Goal: Transaction & Acquisition: Purchase product/service

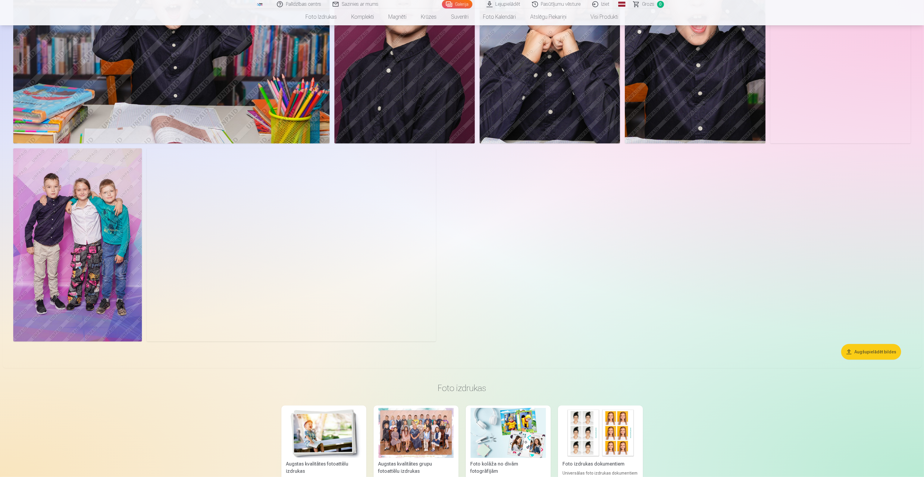
scroll to position [1024, 0]
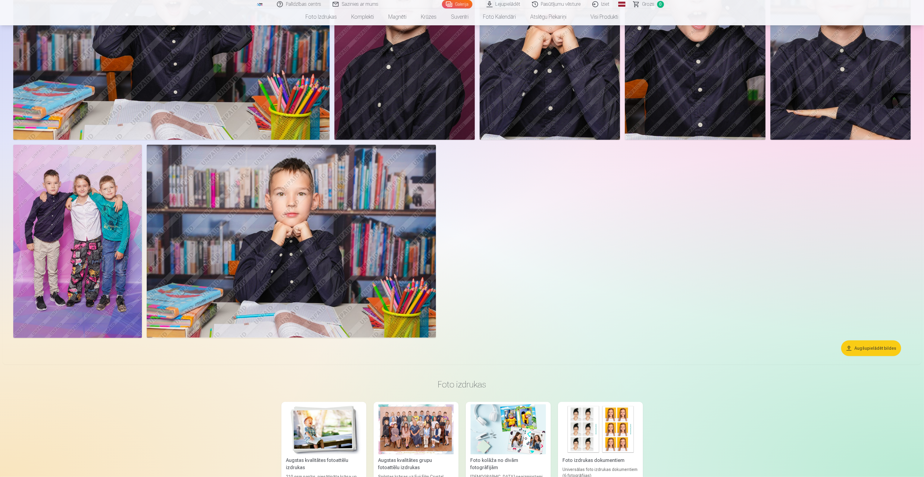
click at [80, 238] on img at bounding box center [77, 241] width 129 height 193
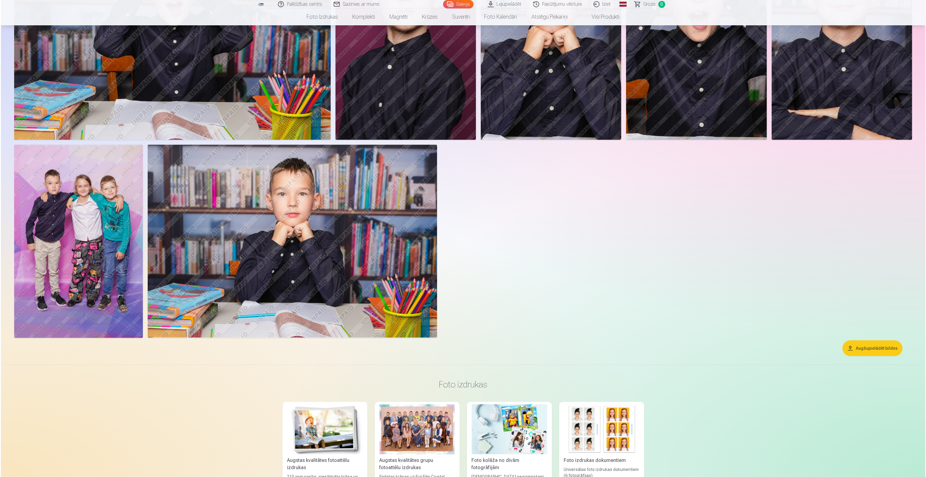
scroll to position [1026, 0]
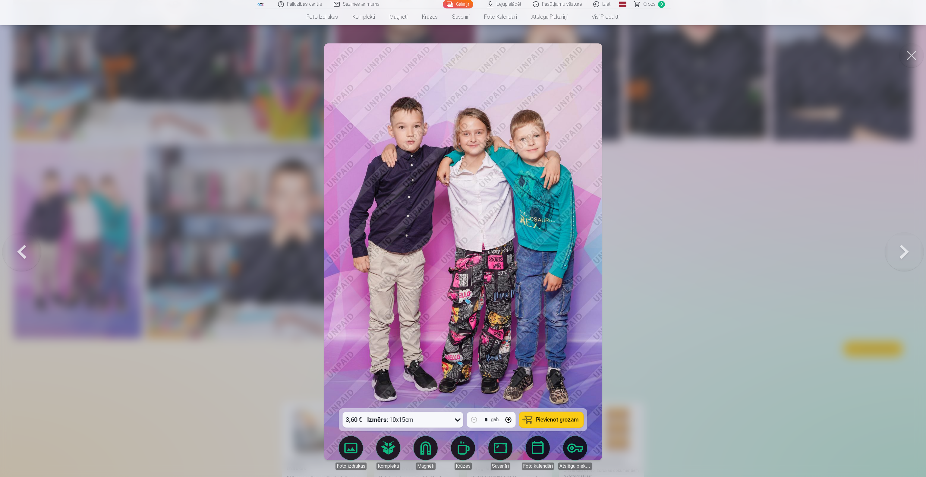
click at [169, 238] on div at bounding box center [463, 238] width 926 height 477
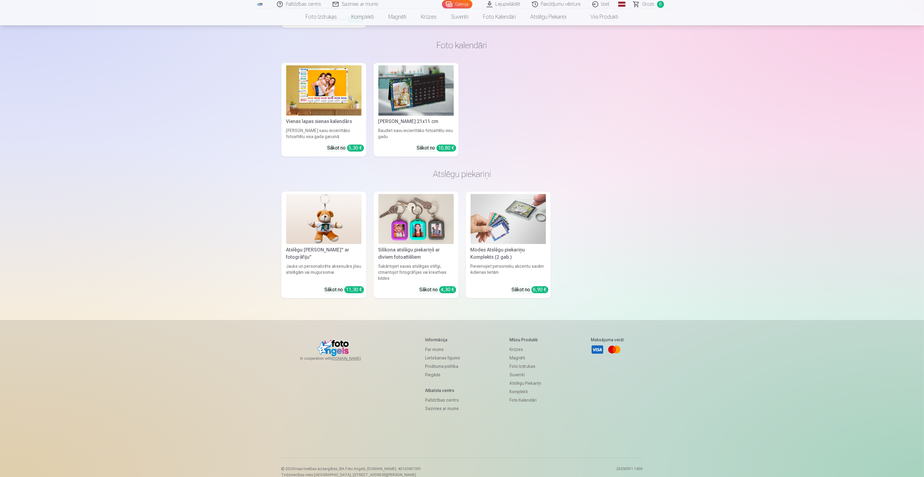
scroll to position [2706, 0]
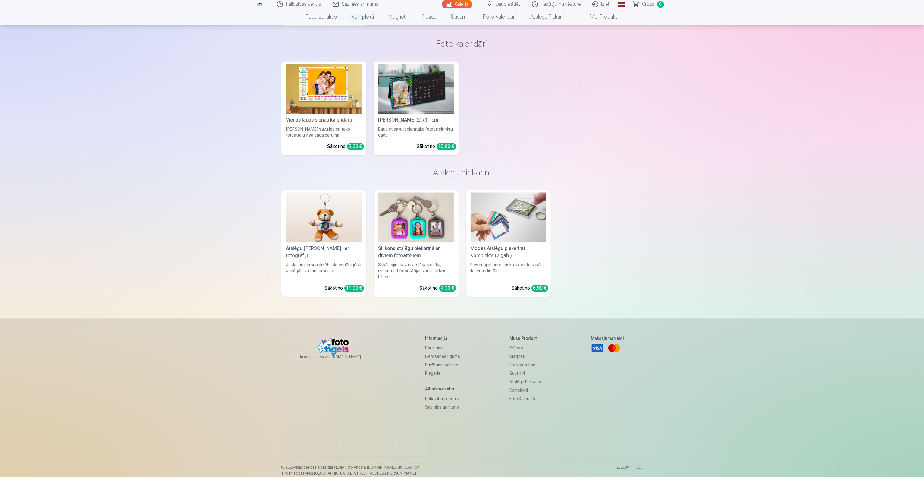
click at [416, 216] on img at bounding box center [415, 217] width 75 height 50
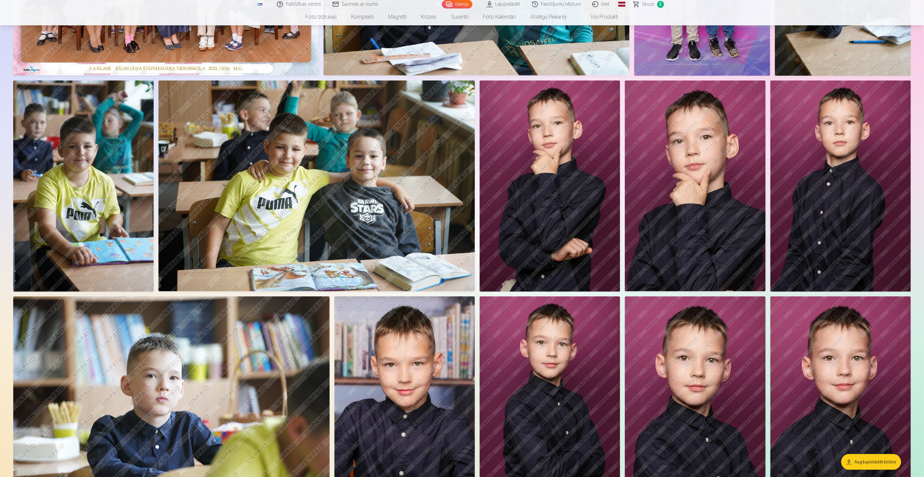
scroll to position [175, 0]
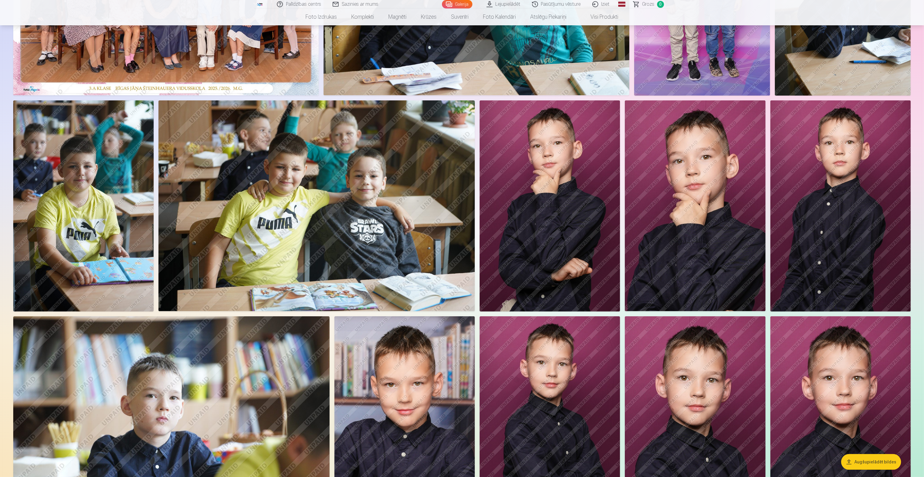
click at [461, 238] on img at bounding box center [695, 205] width 140 height 211
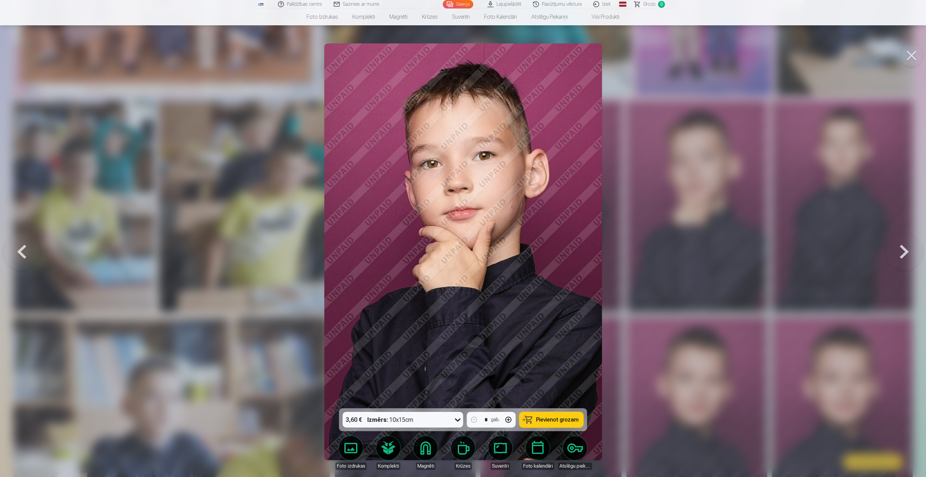
click at [461, 238] on div at bounding box center [463, 238] width 926 height 477
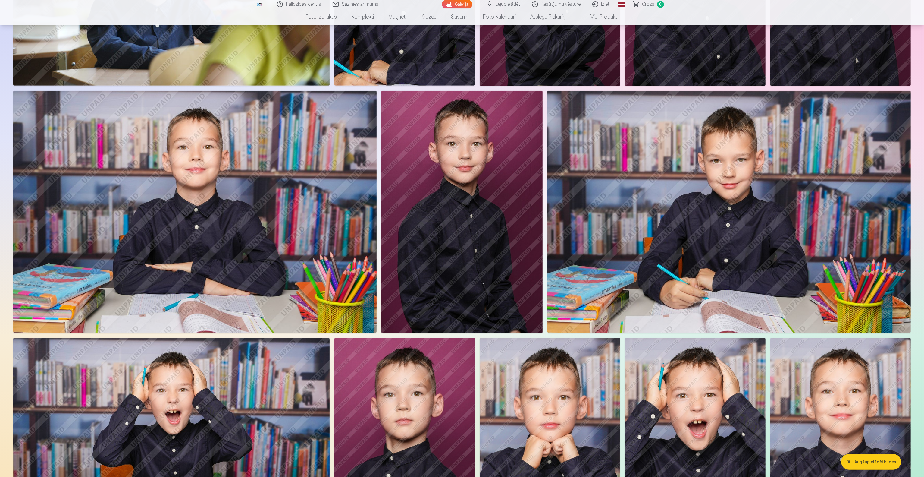
scroll to position [542, 0]
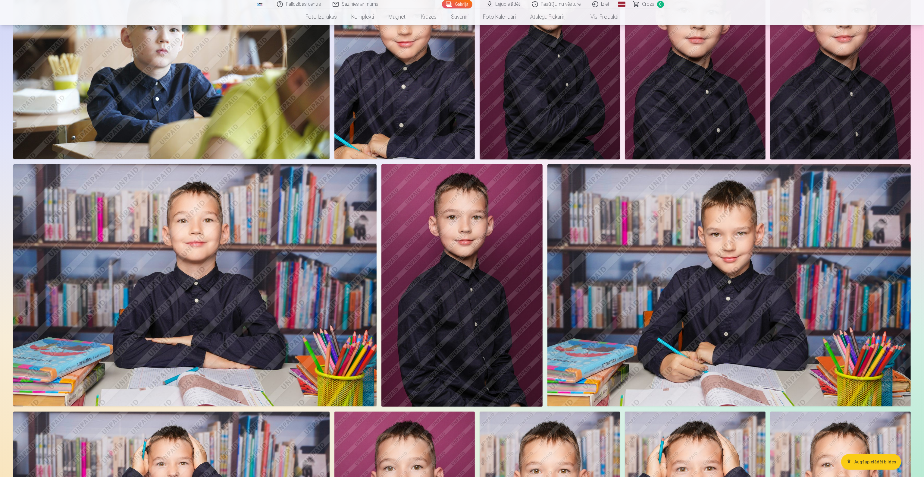
click at [461, 238] on img at bounding box center [728, 285] width 363 height 242
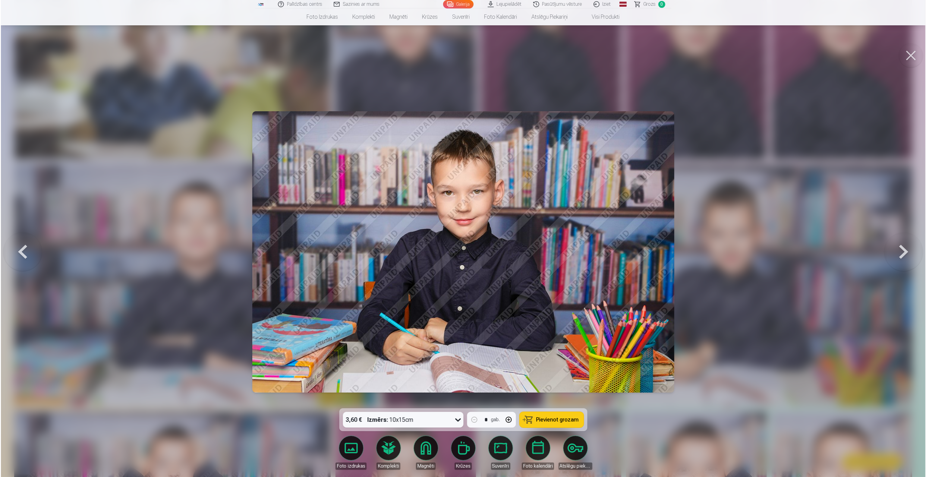
scroll to position [543, 0]
click at [423, 238] on img at bounding box center [463, 251] width 422 height 281
click at [461, 238] on div at bounding box center [463, 238] width 926 height 477
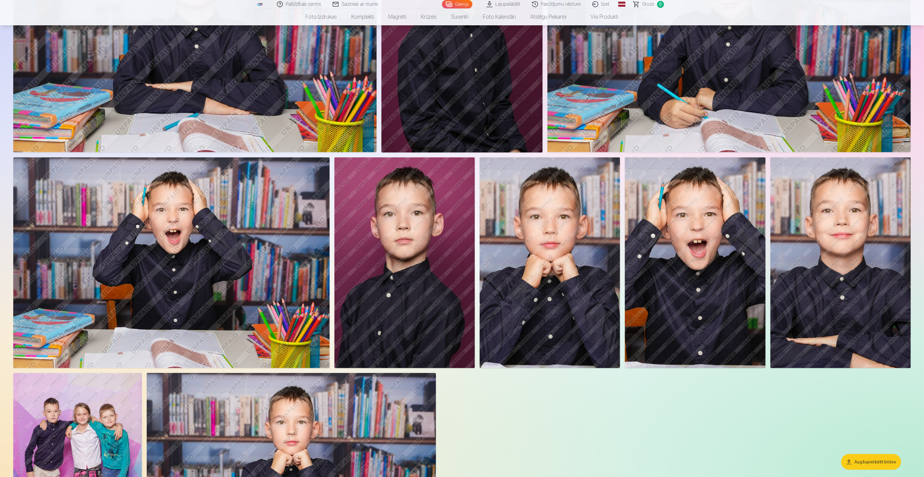
scroll to position [783, 0]
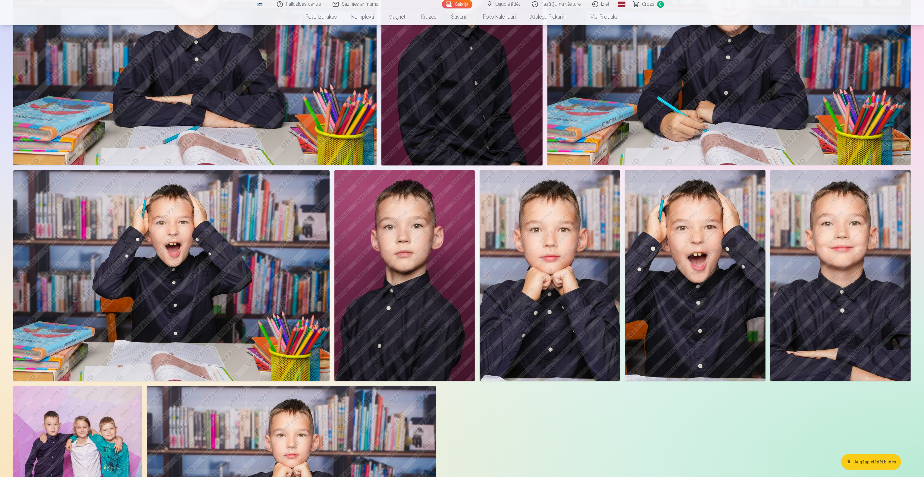
click at [461, 238] on img at bounding box center [695, 275] width 140 height 211
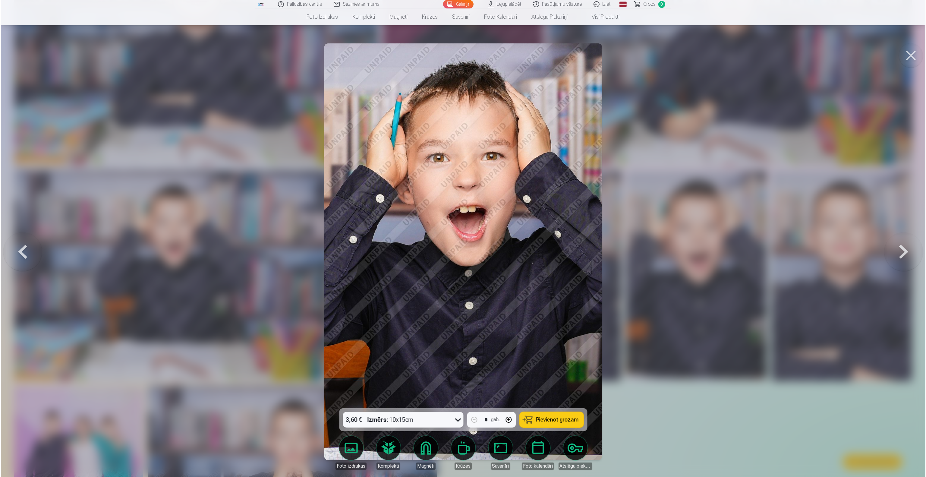
scroll to position [785, 0]
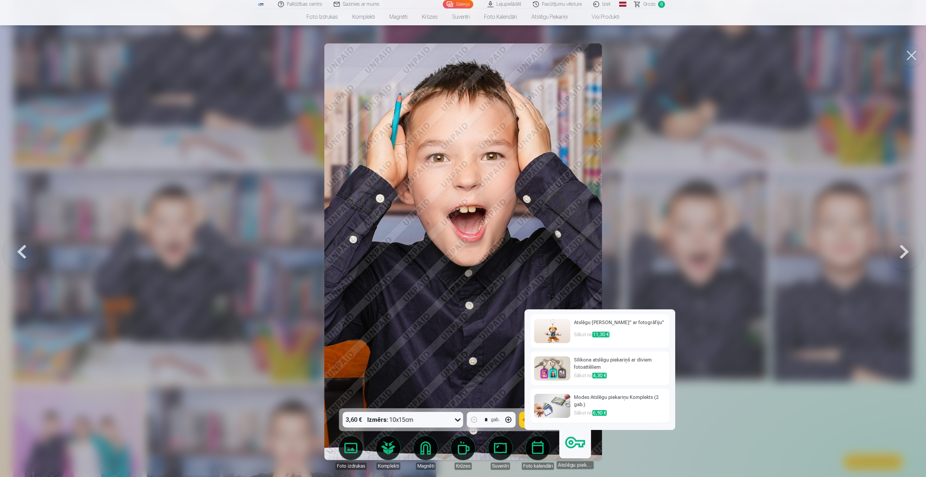
click at [461, 238] on h6 "Silikona atslēgu piekariņš ar diviem fotoattēliem" at bounding box center [620, 364] width 92 height 16
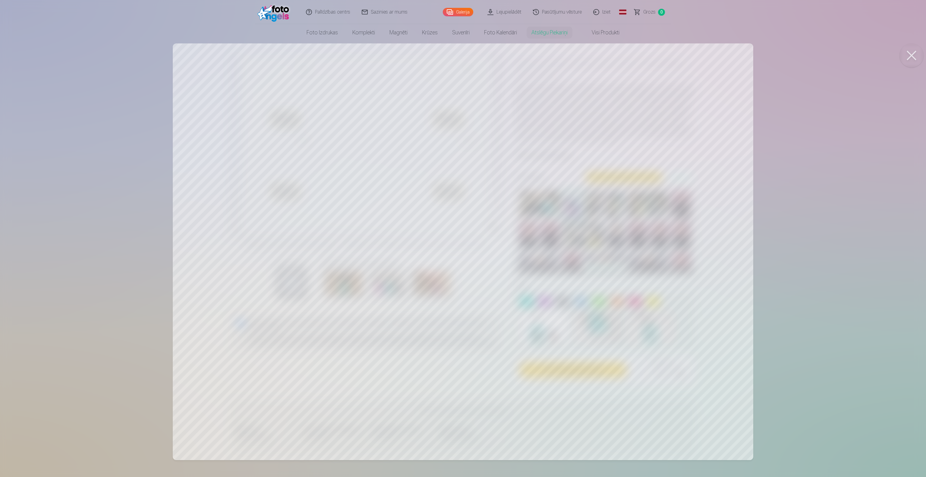
click at [461, 207] on div at bounding box center [463, 238] width 926 height 477
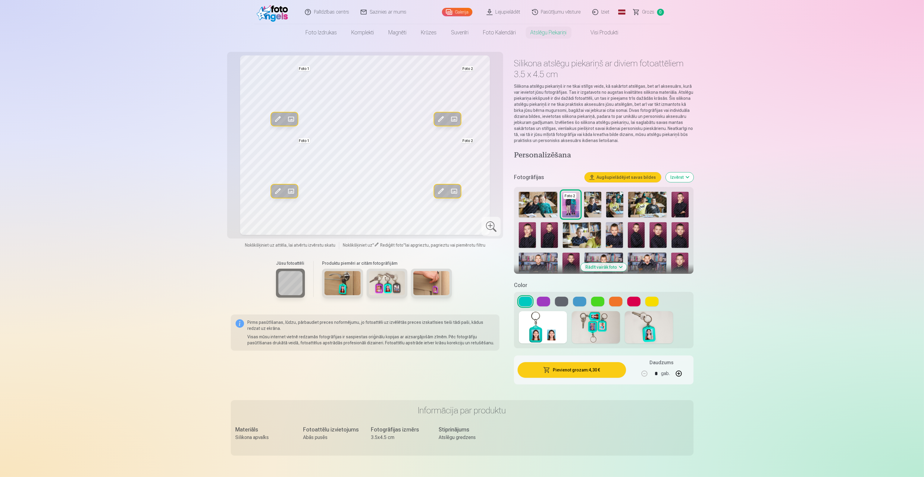
click at [461, 238] on button "Rādīt vairāk foto" at bounding box center [604, 267] width 46 height 8
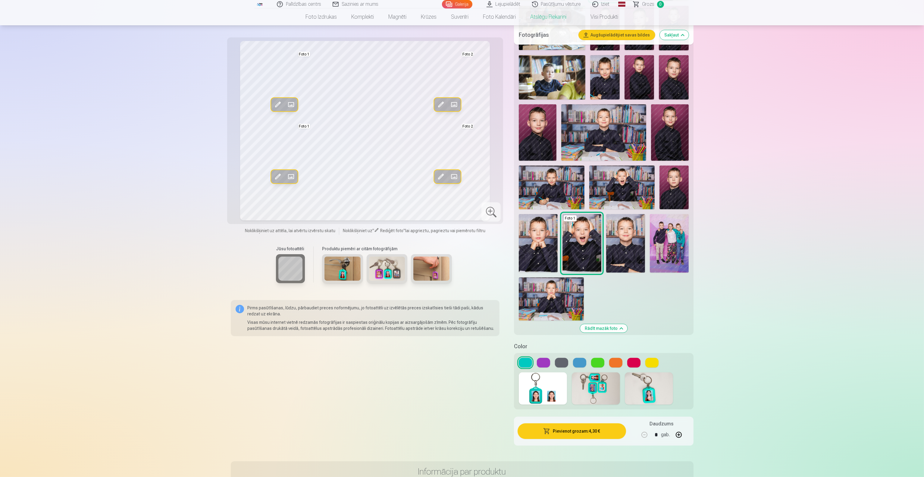
scroll to position [241, 0]
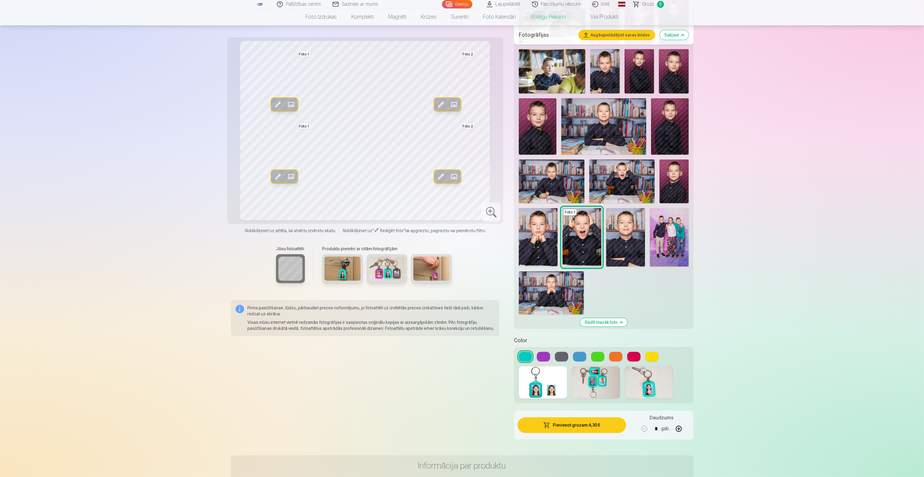
click at [461, 238] on img at bounding box center [625, 237] width 39 height 58
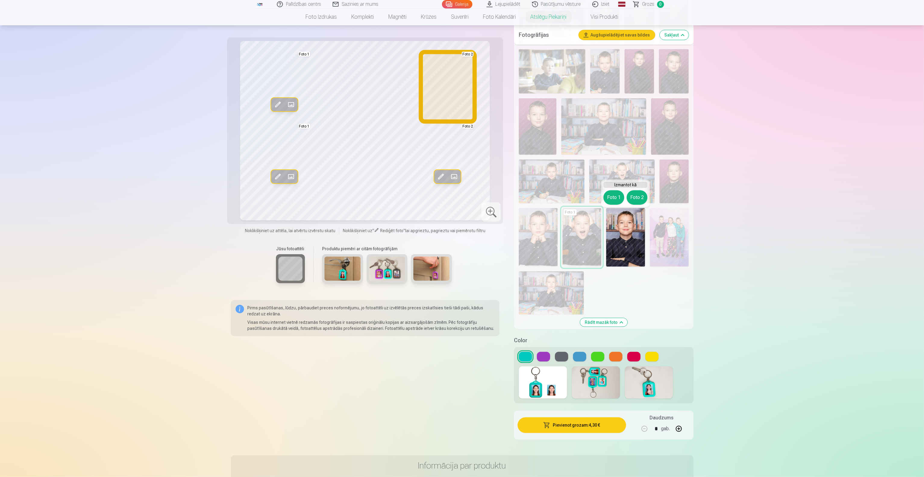
click at [461, 194] on button "Foto 2" at bounding box center [637, 197] width 21 height 14
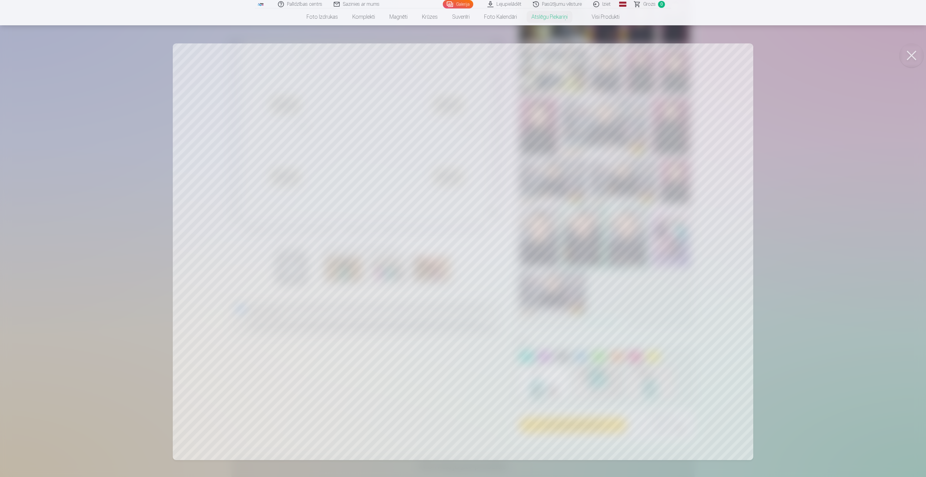
click at [461, 178] on div at bounding box center [463, 238] width 926 height 477
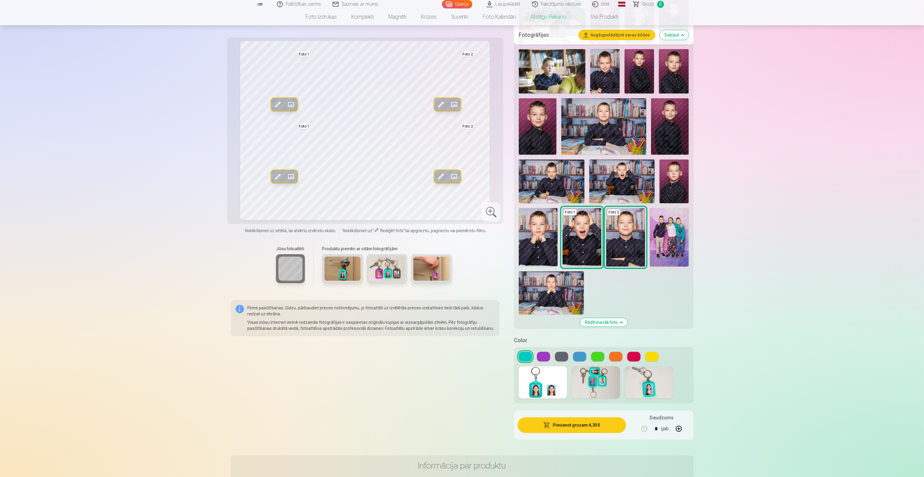
click at [277, 106] on span at bounding box center [278, 105] width 10 height 10
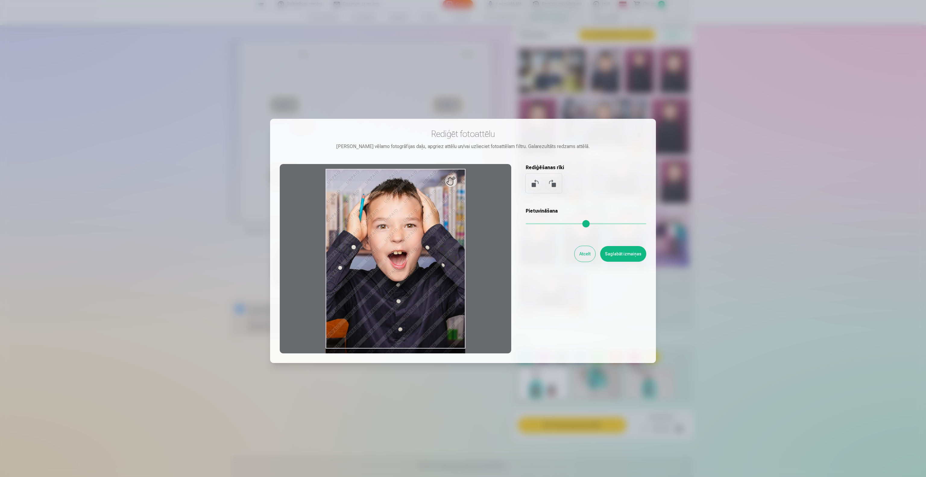
click at [180, 238] on div at bounding box center [463, 238] width 926 height 477
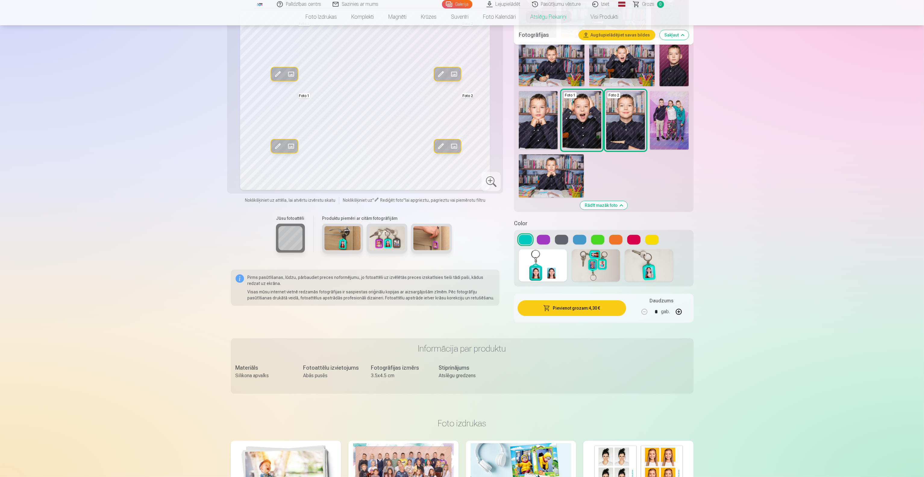
scroll to position [362, 0]
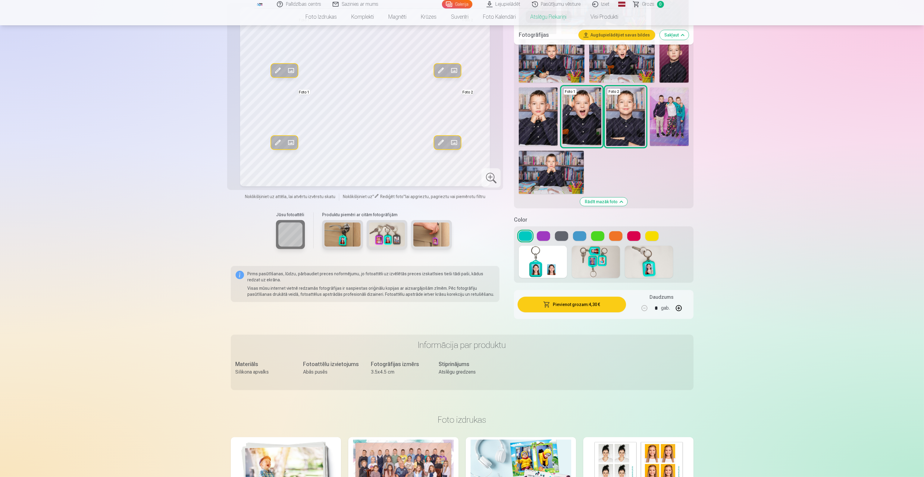
click at [461, 236] on button at bounding box center [561, 236] width 13 height 10
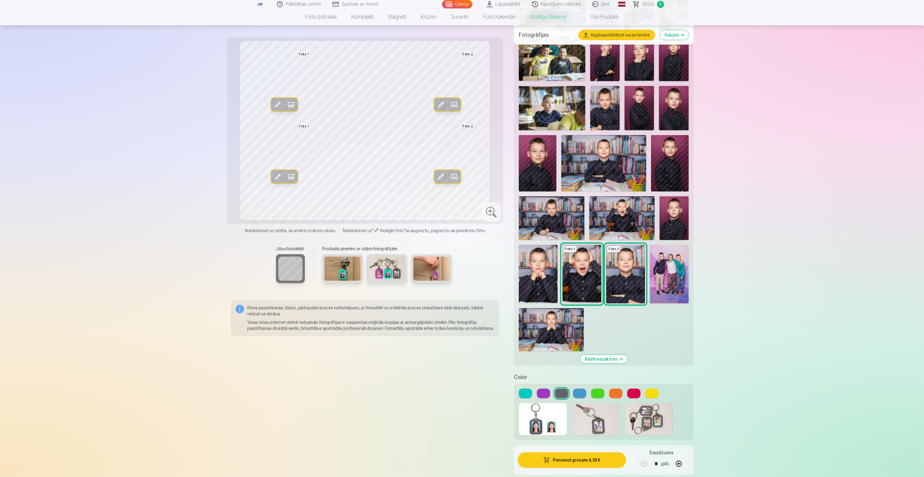
scroll to position [181, 0]
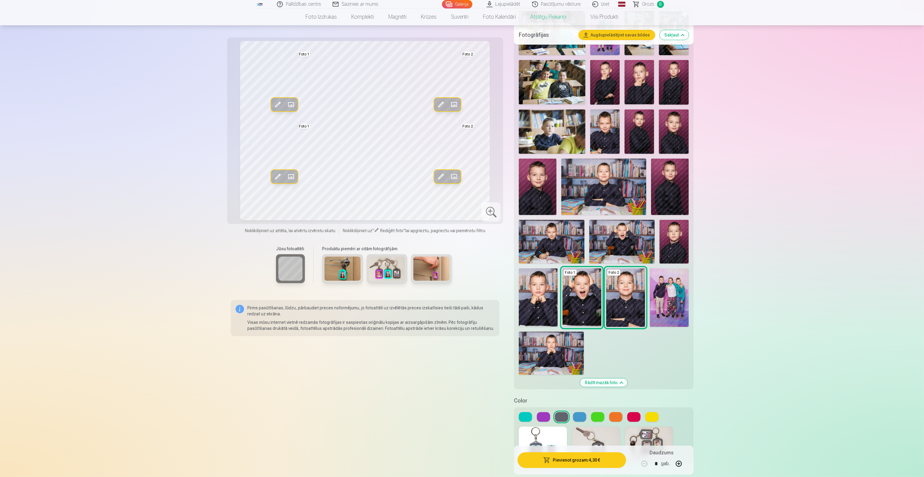
scroll to position [785, 0]
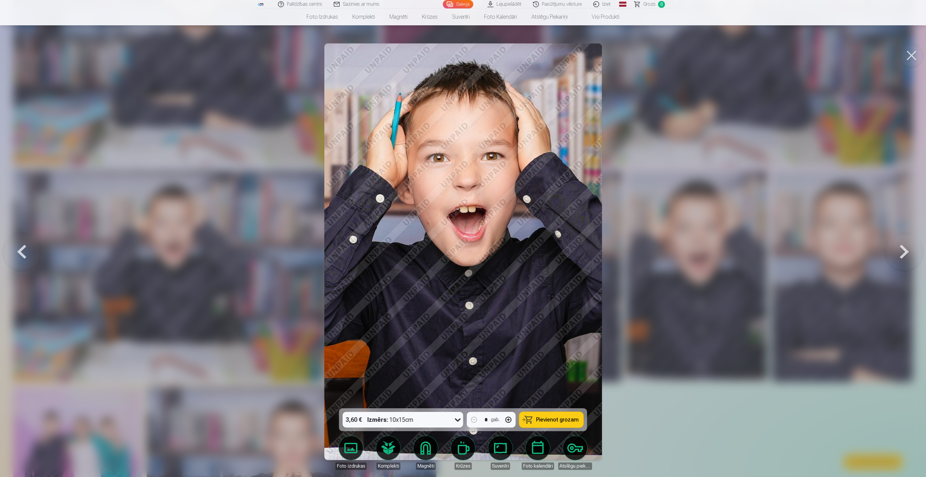
click at [196, 238] on div at bounding box center [463, 238] width 926 height 477
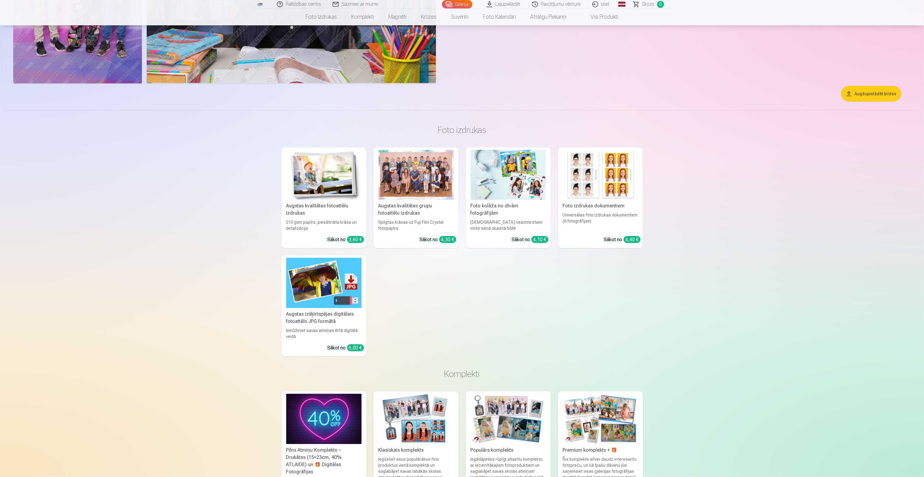
scroll to position [1267, 0]
